Goal: Transaction & Acquisition: Obtain resource

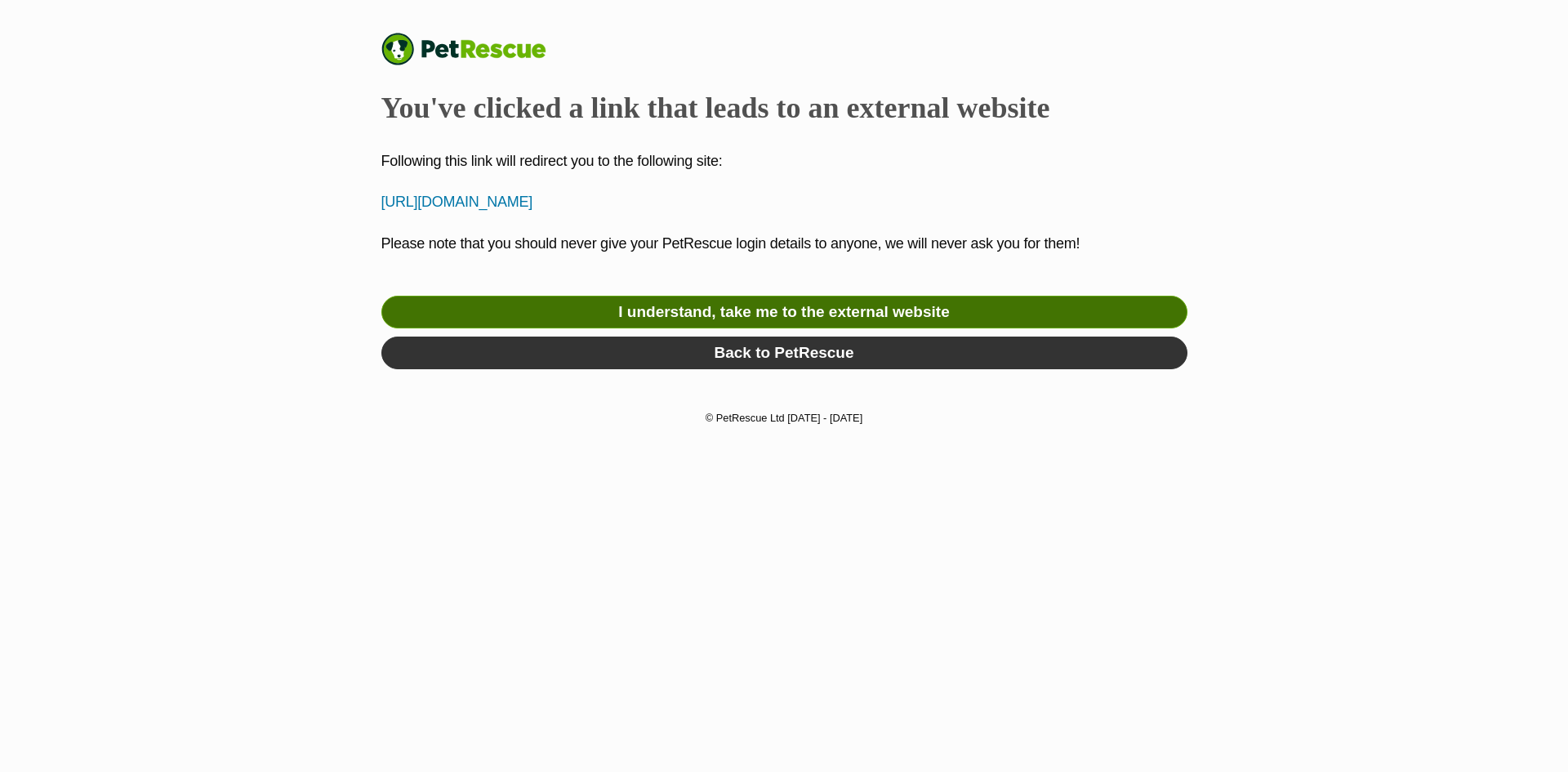
click at [876, 314] on link "I understand, take me to the external website" at bounding box center [784, 312] width 806 height 33
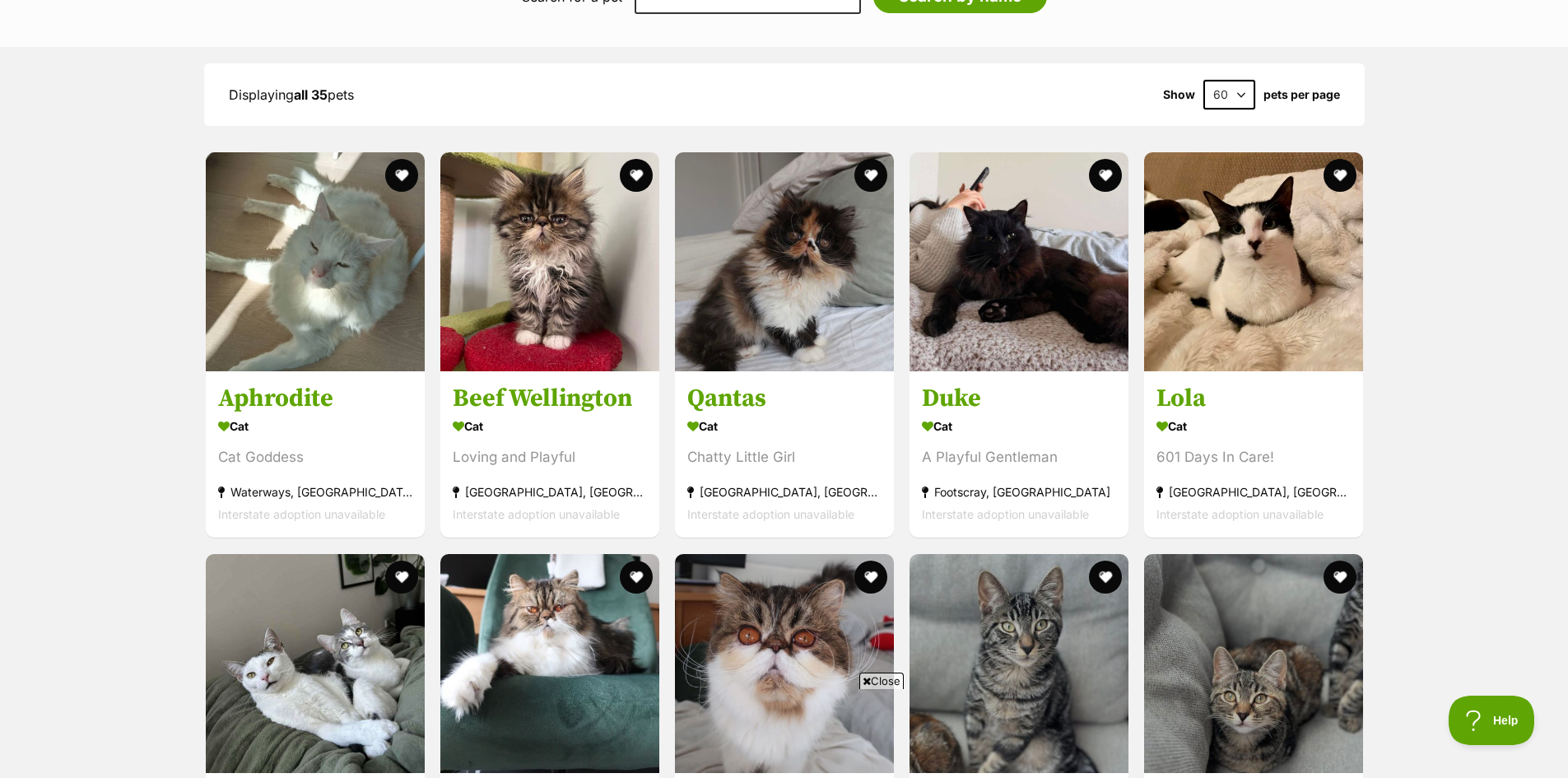
scroll to position [1730, 0]
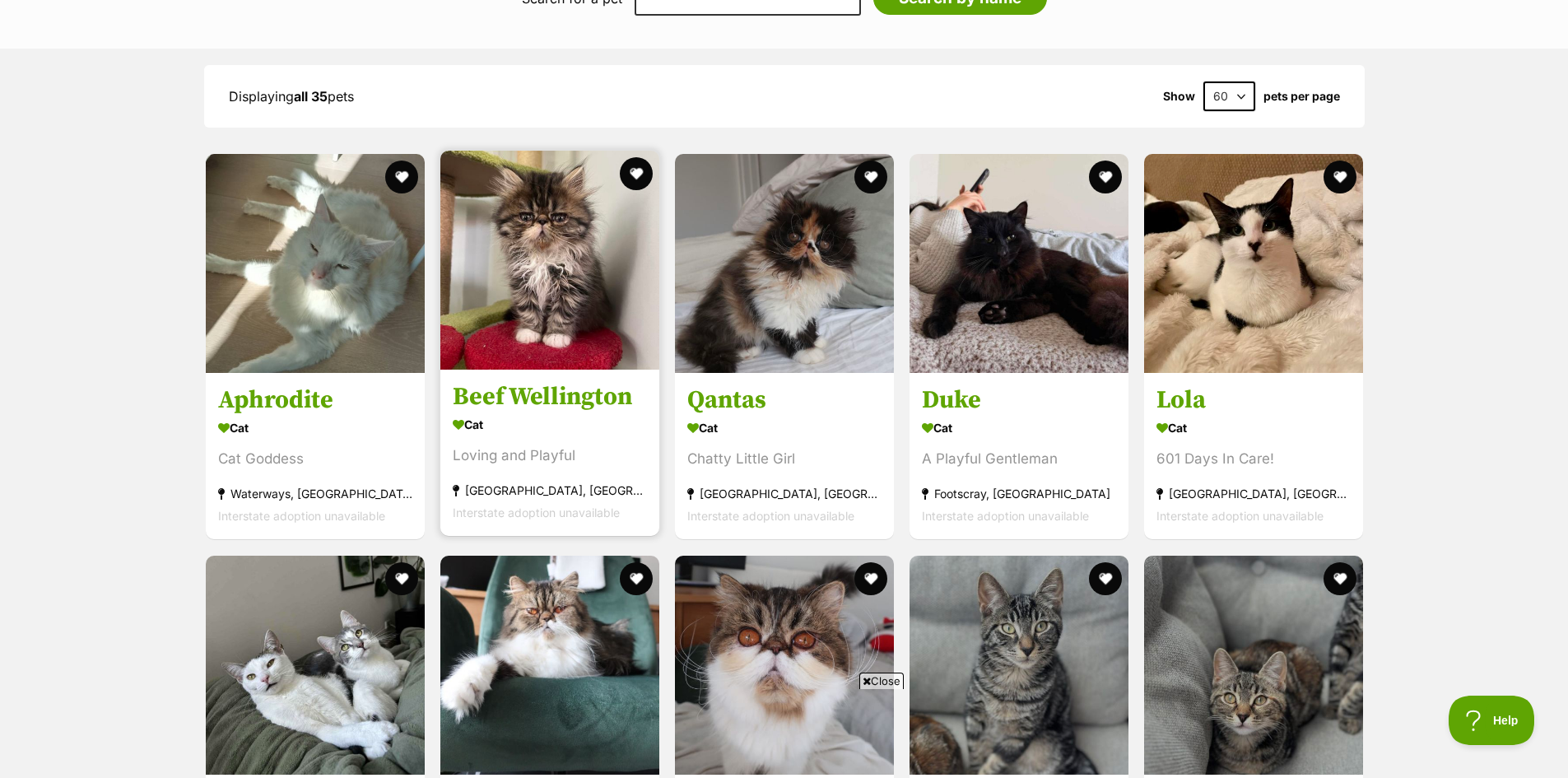
click at [513, 253] on img at bounding box center [550, 261] width 219 height 219
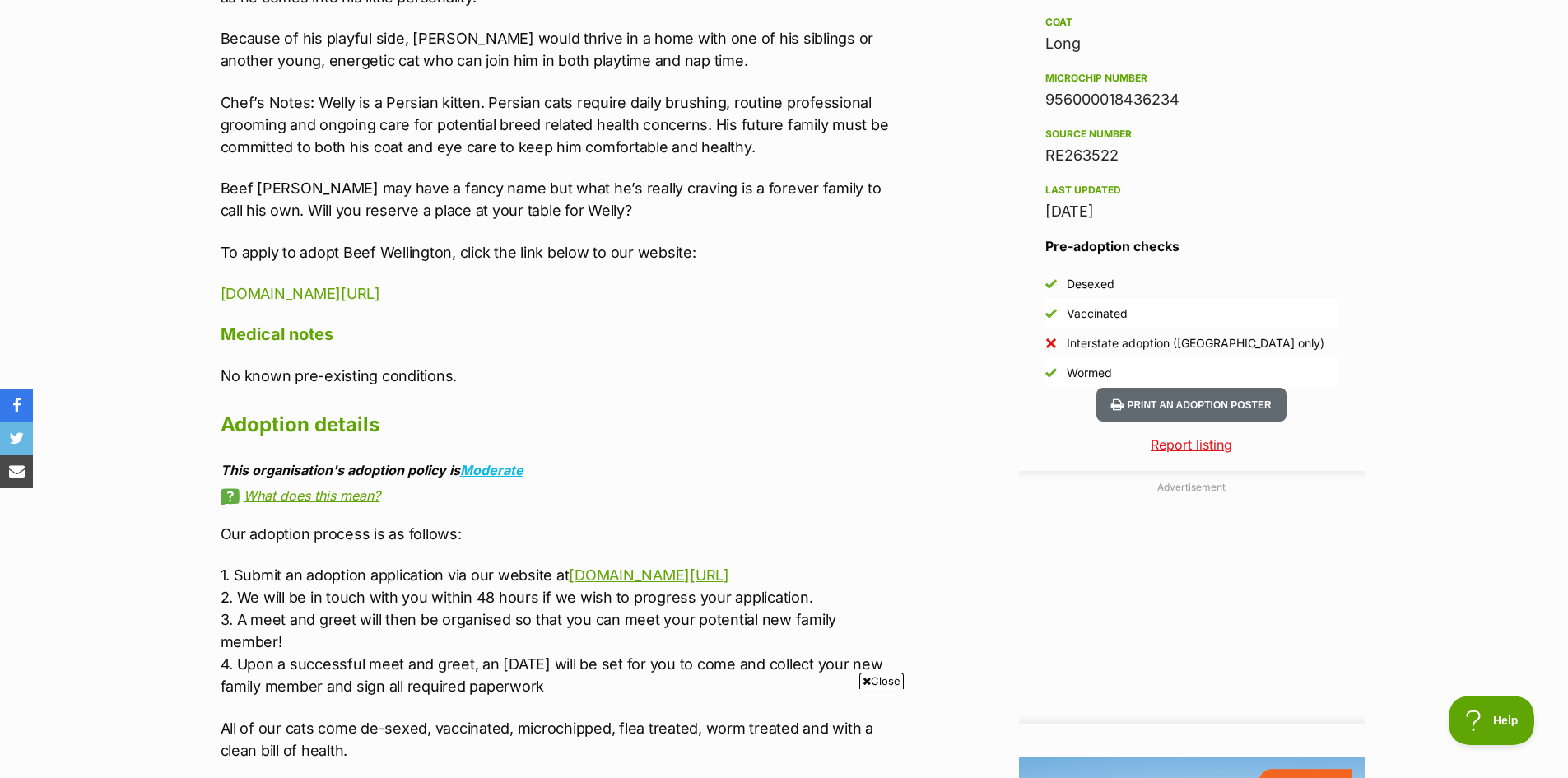
scroll to position [1483, 0]
